Goal: Task Accomplishment & Management: Use online tool/utility

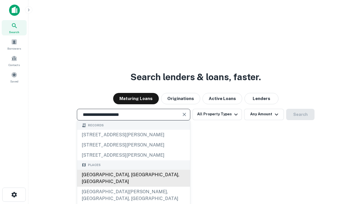
click at [133, 187] on div "Santa Monica, CA, USA" at bounding box center [133, 178] width 113 height 17
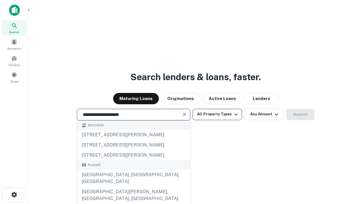
click at [217, 114] on button "All Property Types" at bounding box center [217, 114] width 49 height 11
type input "**********"
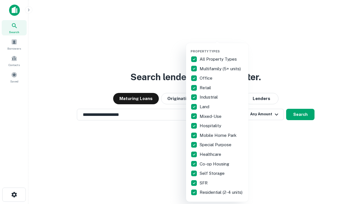
click at [222, 48] on button "button" at bounding box center [222, 48] width 62 height 0
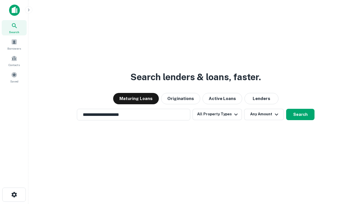
scroll to position [3, 68]
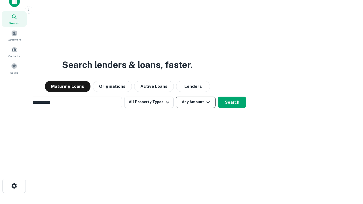
click at [176, 97] on button "Any Amount" at bounding box center [196, 102] width 40 height 11
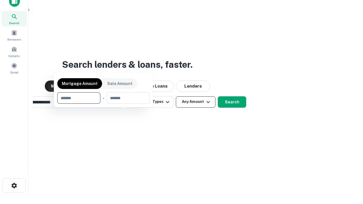
scroll to position [41, 161]
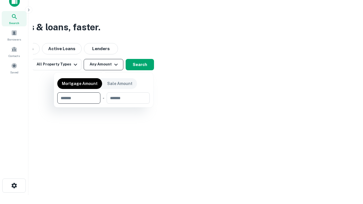
type input "*******"
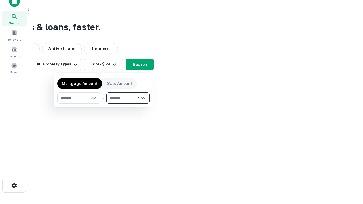
type input "*******"
click at [104, 104] on button "button" at bounding box center [103, 104] width 93 height 0
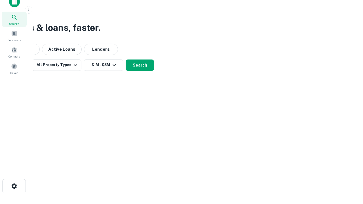
scroll to position [3, 105]
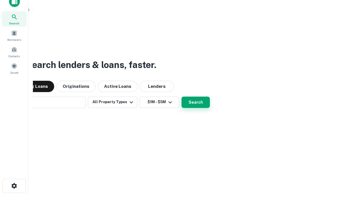
click at [182, 97] on button "Search" at bounding box center [196, 102] width 28 height 11
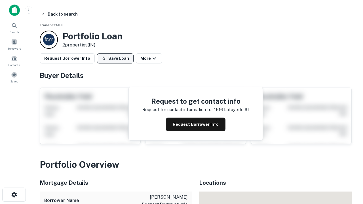
click at [115, 58] on button "Save Loan" at bounding box center [115, 58] width 37 height 10
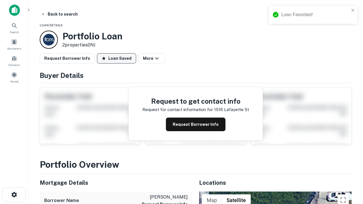
click at [117, 58] on button "Loan Saved" at bounding box center [116, 58] width 39 height 10
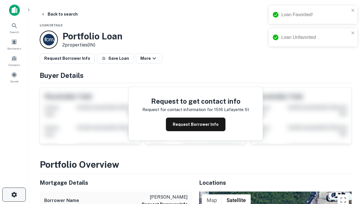
click at [14, 195] on icon "button" at bounding box center [14, 195] width 7 height 7
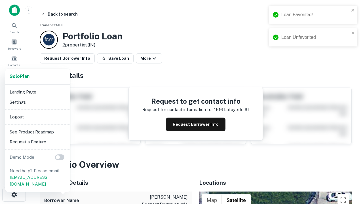
click at [37, 117] on li "Logout" at bounding box center [37, 117] width 61 height 10
